Goal: Obtain resource: Obtain resource

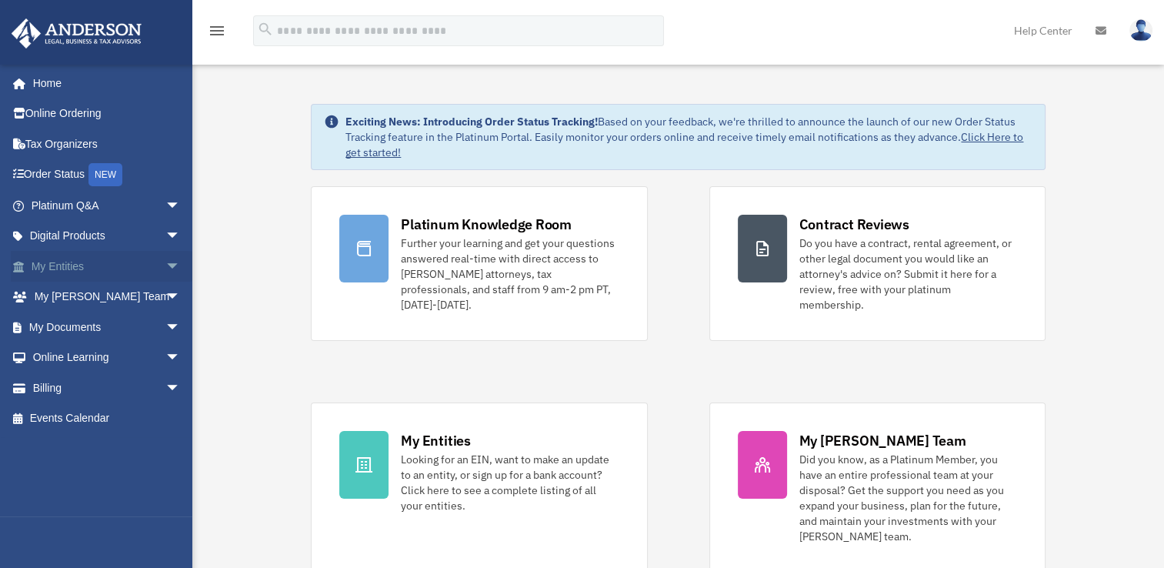
click at [80, 261] on link "My Entities arrow_drop_down" at bounding box center [107, 266] width 193 height 31
click at [78, 334] on link "My Documents arrow_drop_down" at bounding box center [107, 327] width 193 height 31
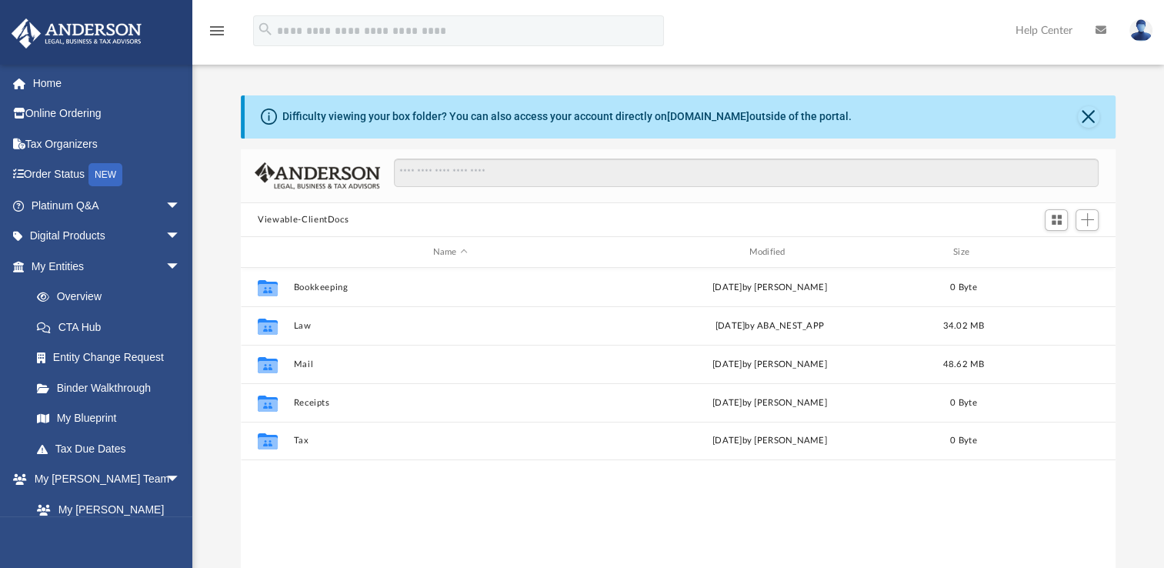
scroll to position [338, 861]
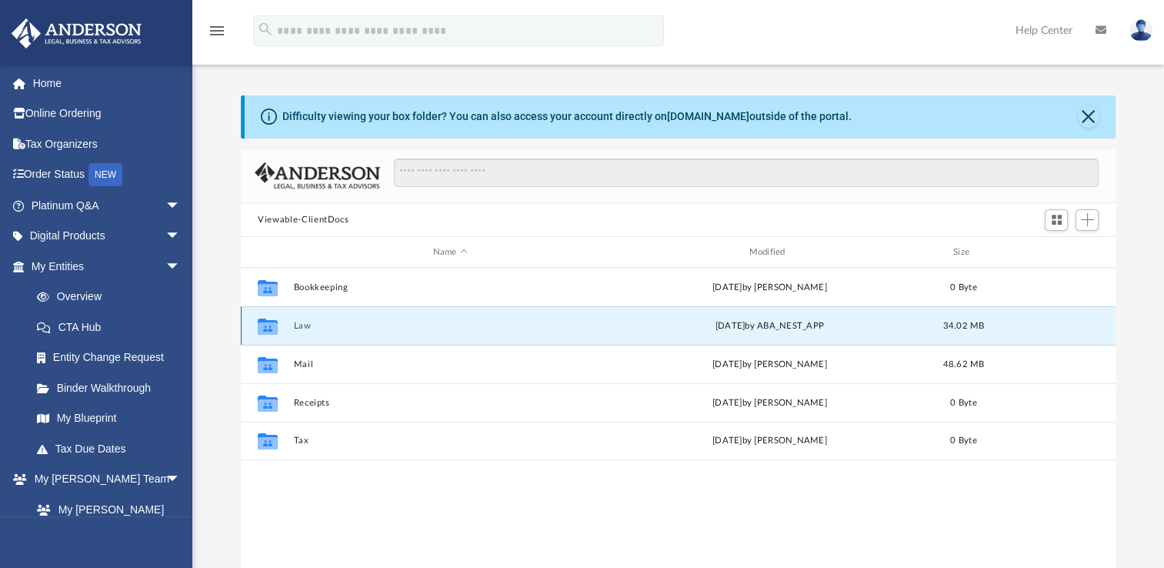
click at [298, 328] on button "Law" at bounding box center [450, 326] width 313 height 10
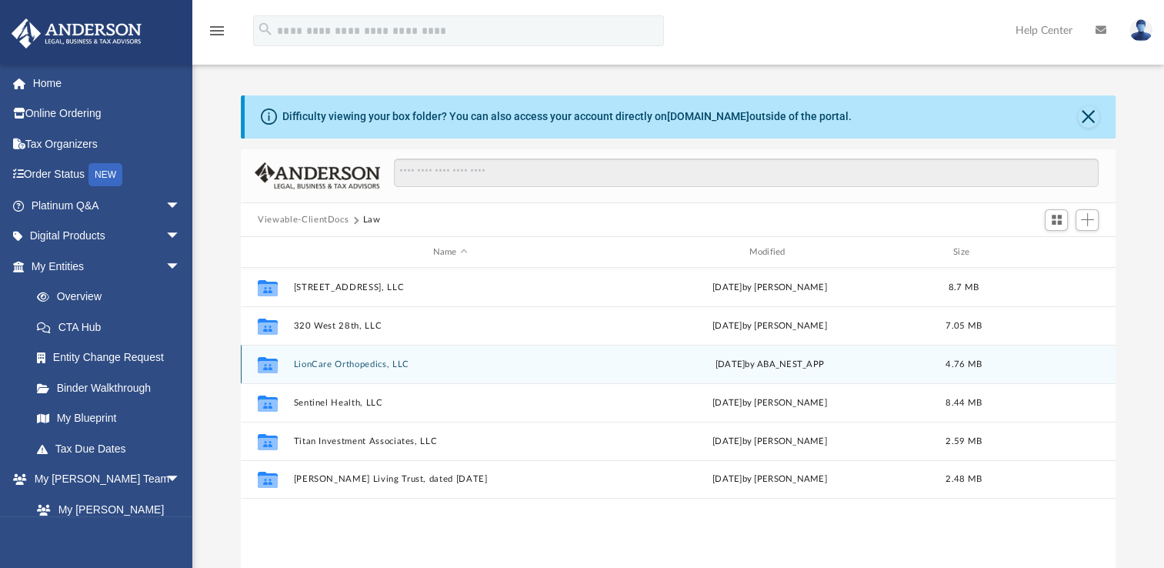
click at [321, 359] on button "LionCare Orthopedics, LLC" at bounding box center [450, 364] width 313 height 10
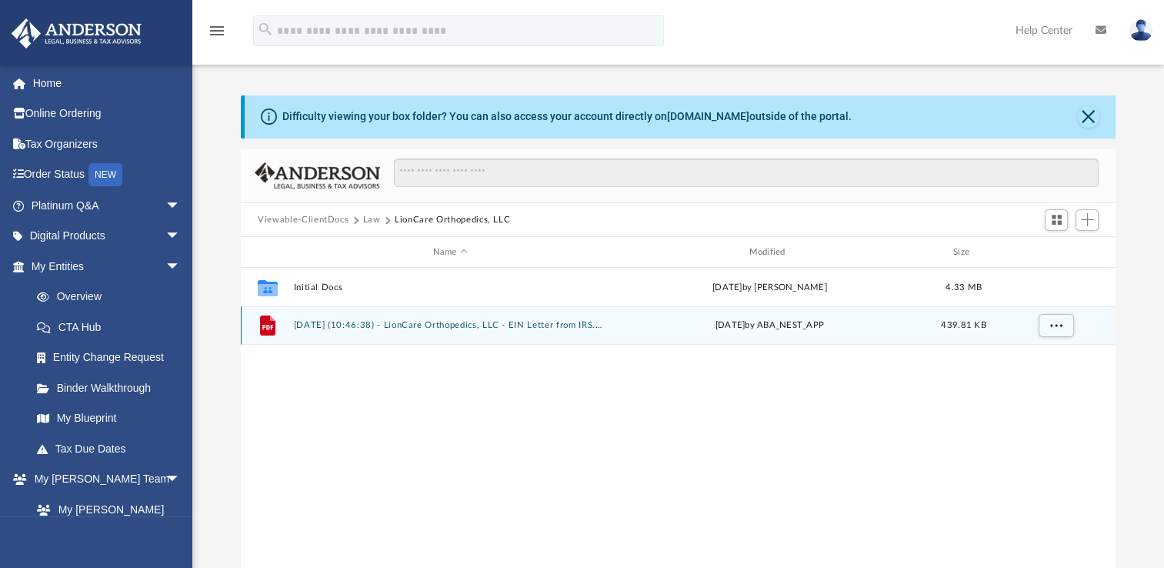
click at [328, 332] on div "File [DATE] (10:46:38) - LionCare Orthopedics, LLC - EIN Letter from IRS.pdf [D…" at bounding box center [678, 325] width 875 height 38
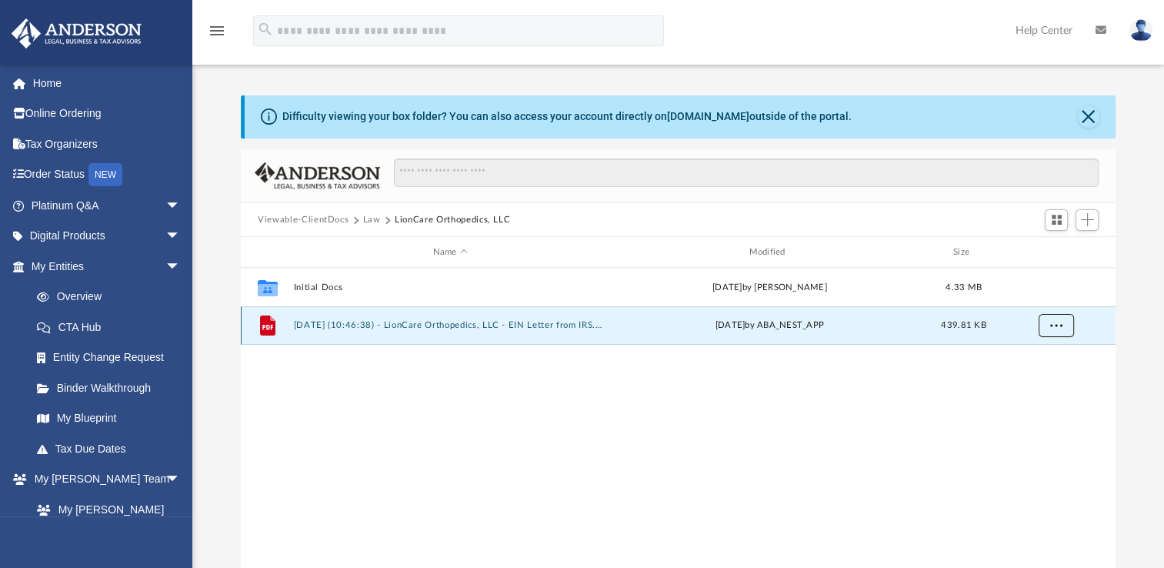
click at [1042, 326] on button "More options" at bounding box center [1055, 325] width 35 height 23
click at [631, 342] on div "File [DATE] (10:46:38) - LionCare Orthopedics, LLC - EIN Letter from IRS.pdf [D…" at bounding box center [678, 325] width 875 height 38
click at [359, 328] on button "[DATE] (10:46:38) - LionCare Orthopedics, LLC - EIN Letter from IRS.pdf" at bounding box center [450, 325] width 313 height 10
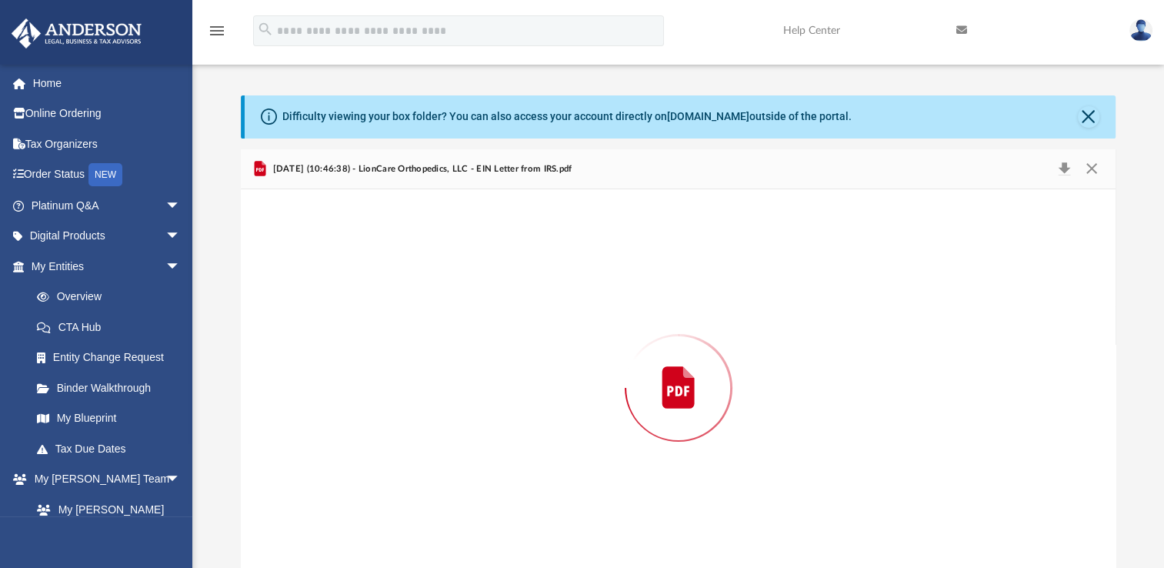
scroll to position [18, 0]
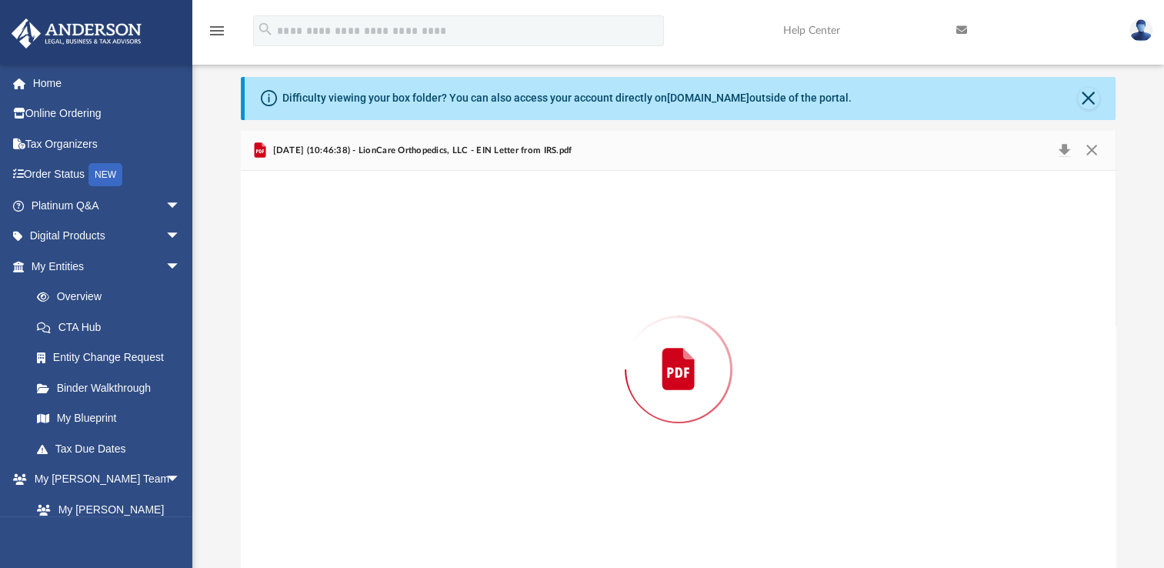
click at [359, 328] on div "Preview" at bounding box center [678, 369] width 875 height 397
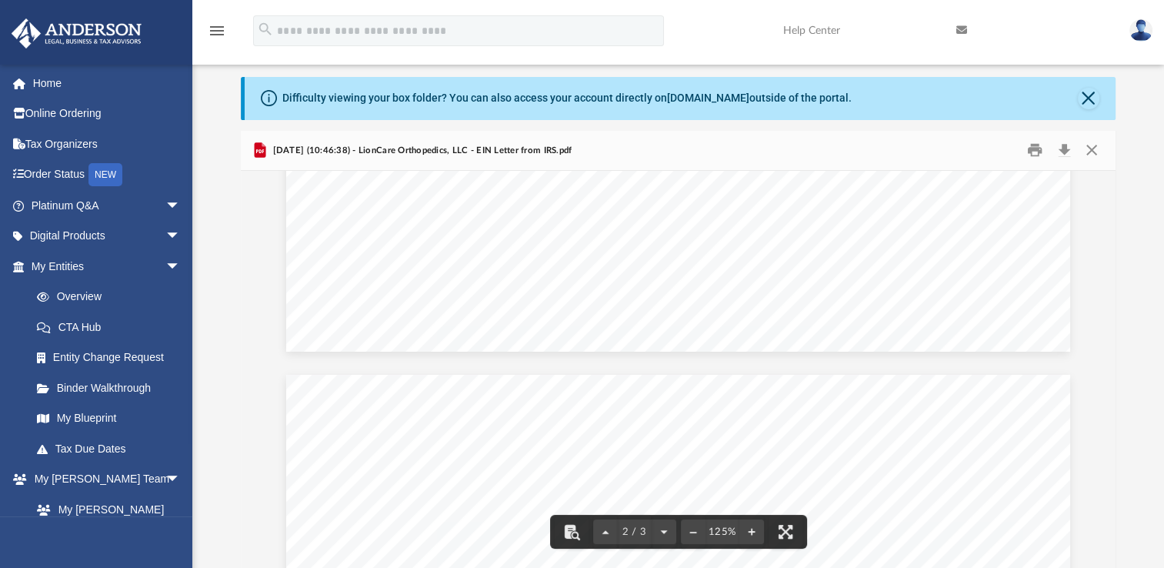
scroll to position [0, 0]
click at [1084, 148] on button "Close" at bounding box center [1091, 150] width 28 height 24
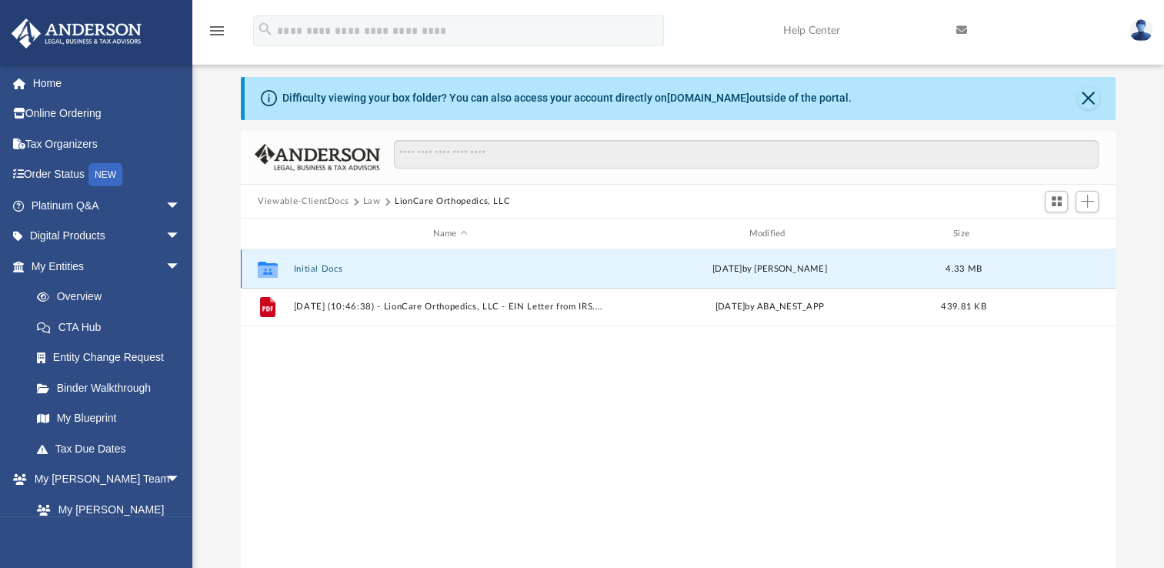
click at [323, 267] on button "Initial Docs" at bounding box center [450, 269] width 313 height 10
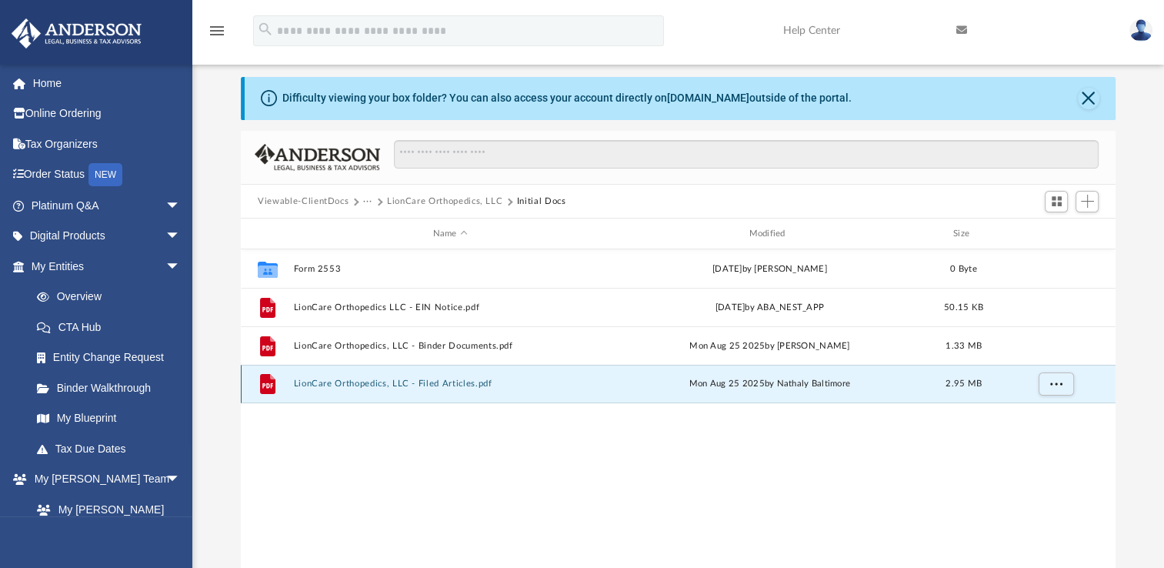
click at [448, 388] on button "LionCare Orthopedics, LLC - Filed Articles.pdf" at bounding box center [450, 383] width 313 height 10
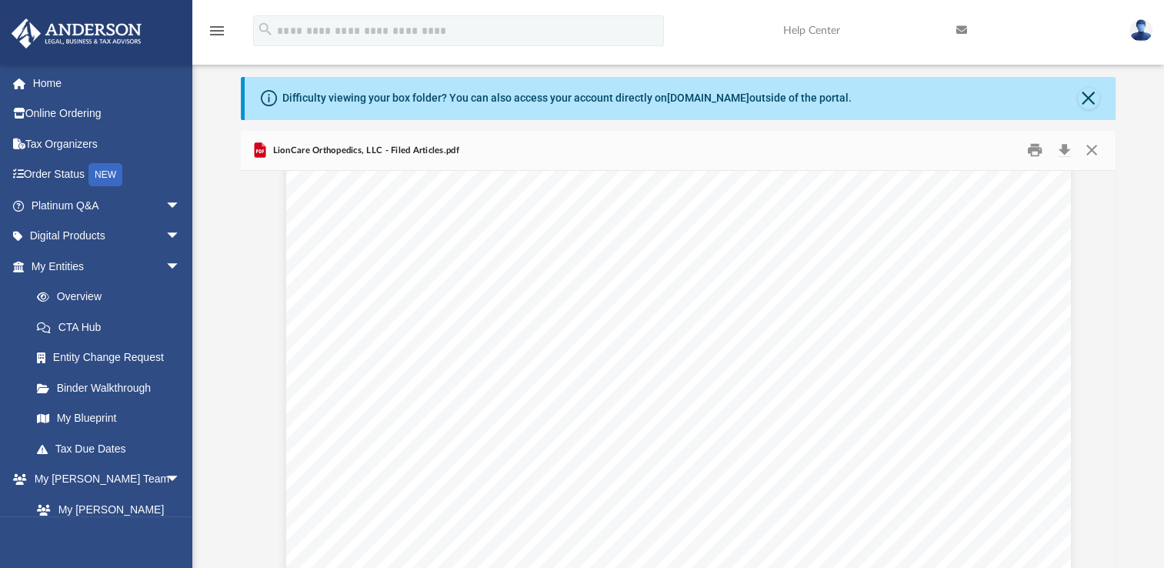
scroll to position [92, 0]
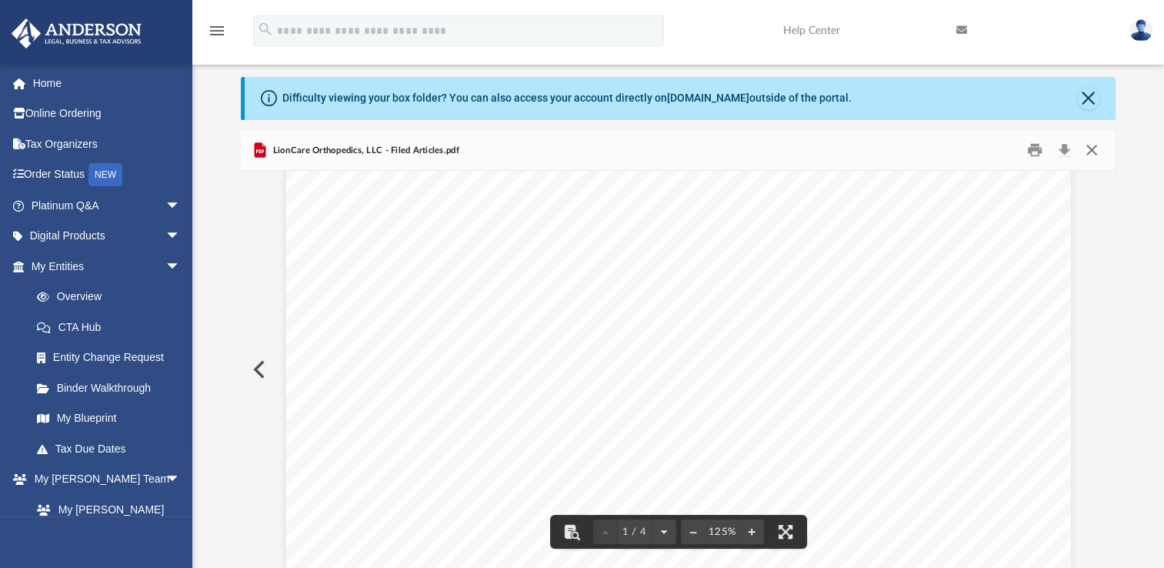
click at [1091, 152] on button "Close" at bounding box center [1091, 150] width 28 height 24
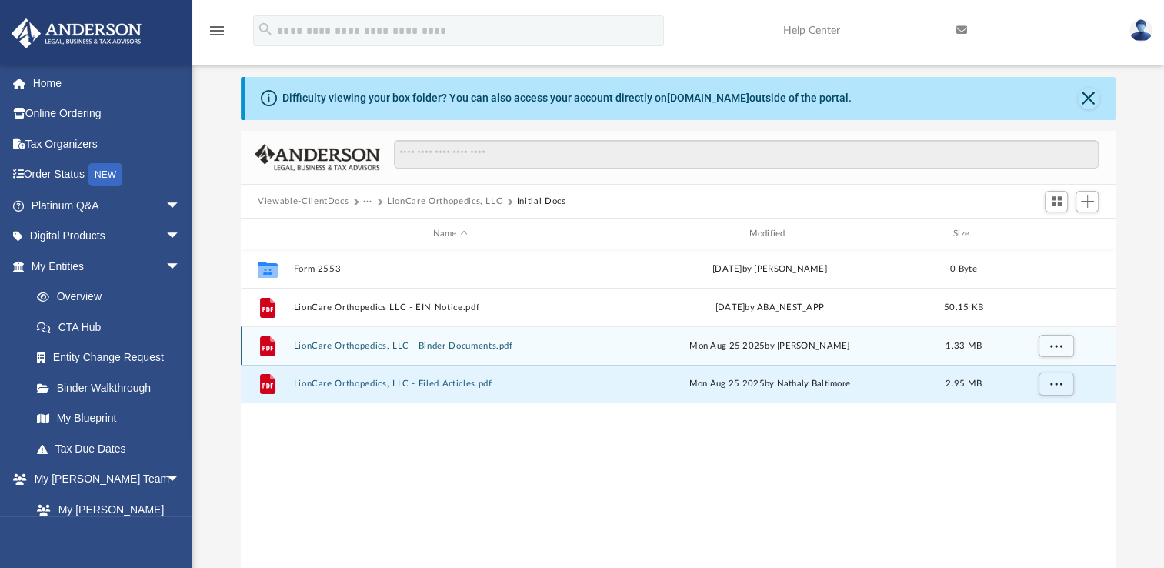
click at [469, 349] on button "LionCare Orthopedics, LLC - Binder Documents.pdf" at bounding box center [450, 346] width 313 height 10
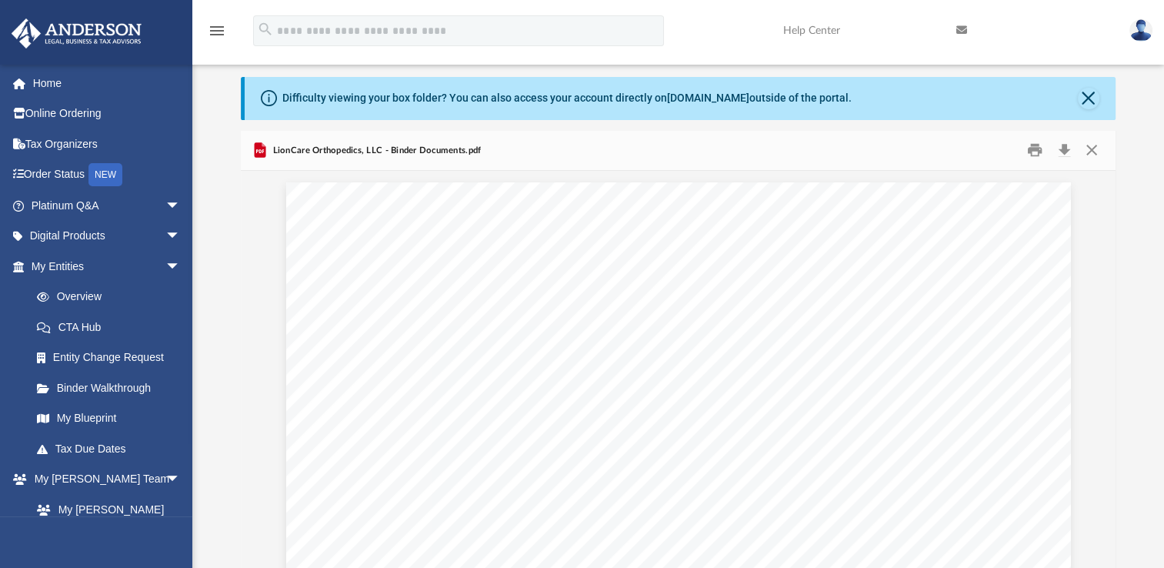
scroll to position [61264, 0]
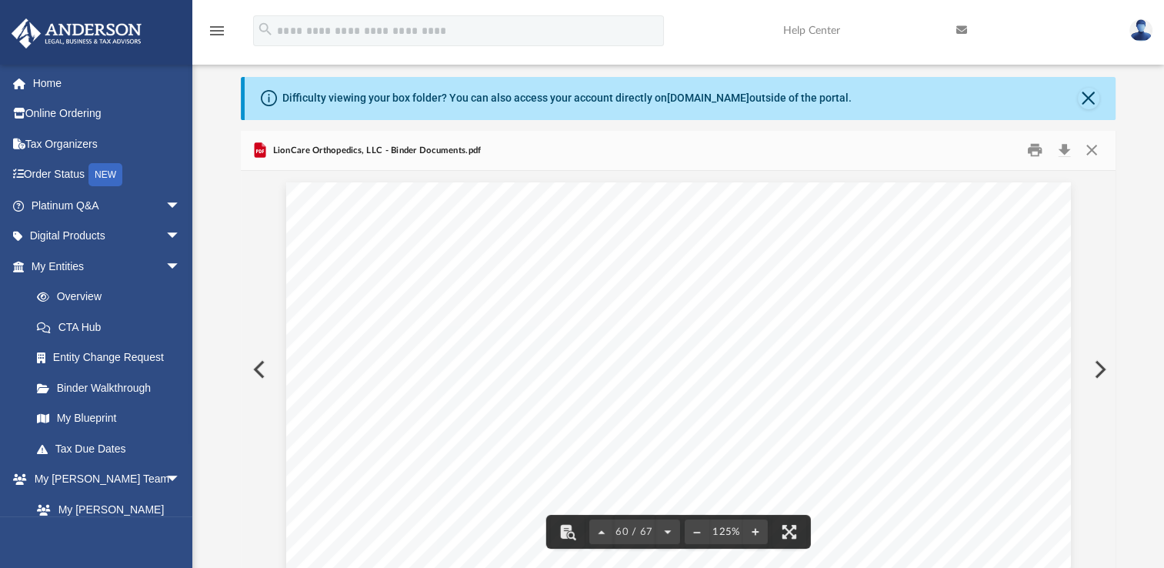
click at [1098, 369] on button "Preview" at bounding box center [1098, 369] width 34 height 43
click at [1097, 154] on button "Close" at bounding box center [1091, 150] width 28 height 24
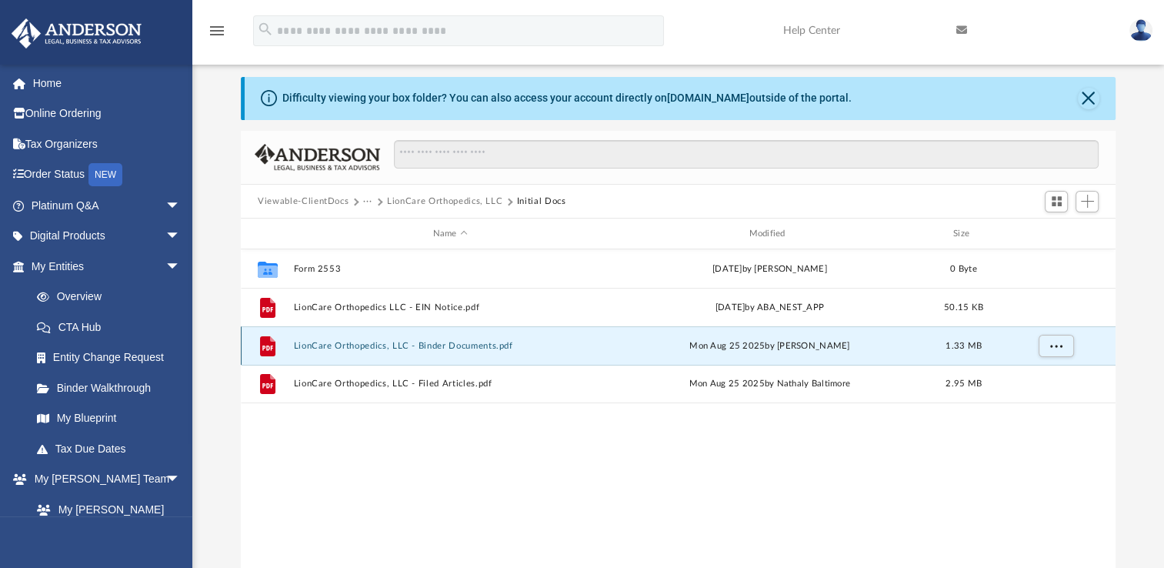
click at [335, 343] on button "LionCare Orthopedics, LLC - Binder Documents.pdf" at bounding box center [450, 346] width 313 height 10
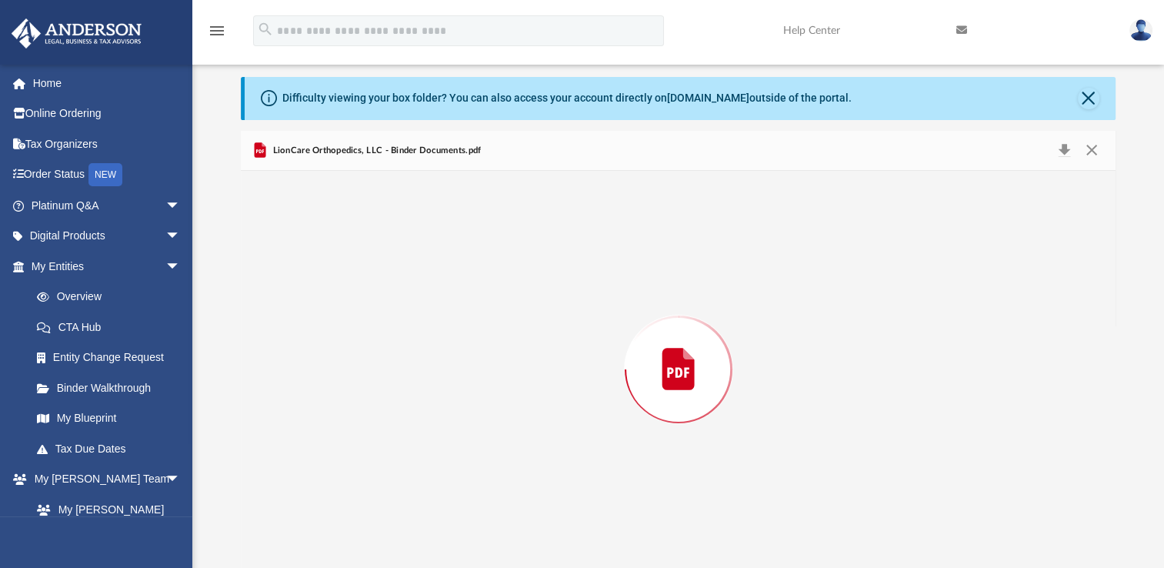
click at [335, 343] on div "Preview" at bounding box center [678, 369] width 875 height 397
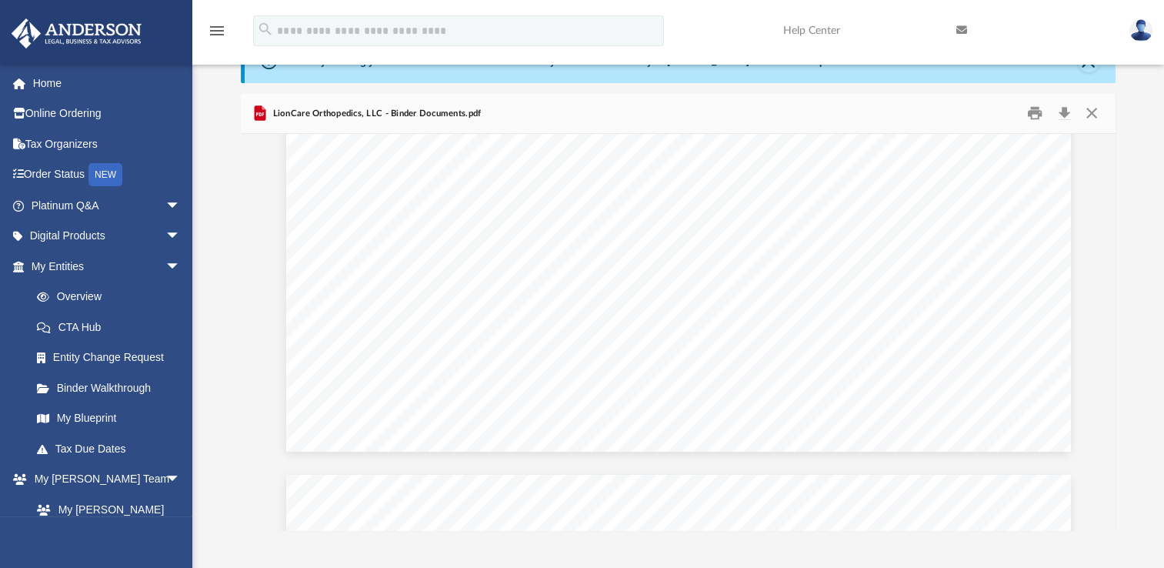
scroll to position [37, 0]
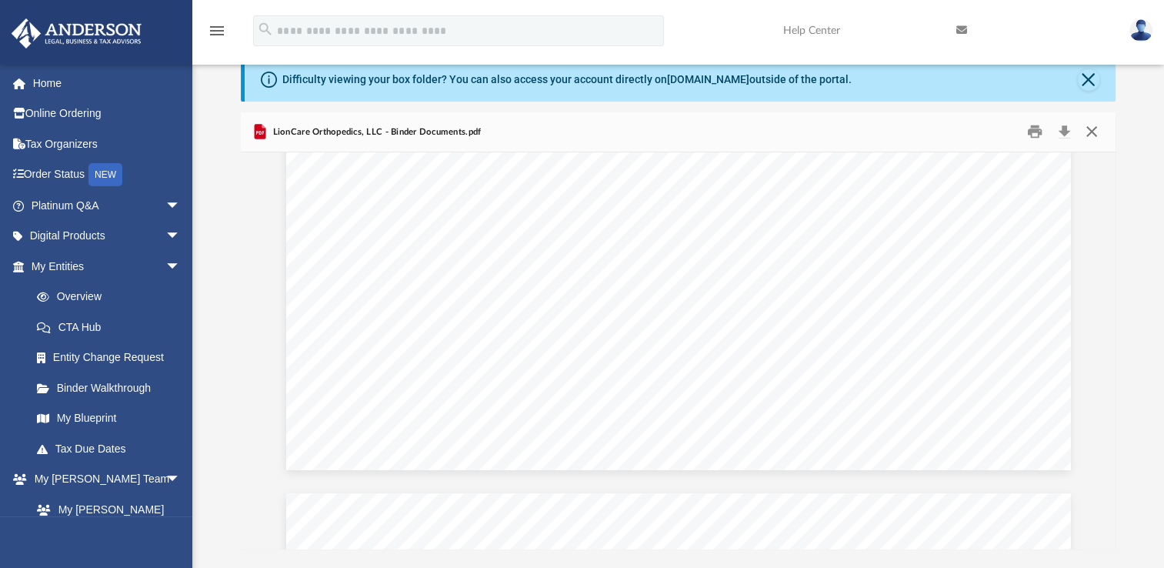
click at [1092, 127] on button "Close" at bounding box center [1091, 132] width 28 height 24
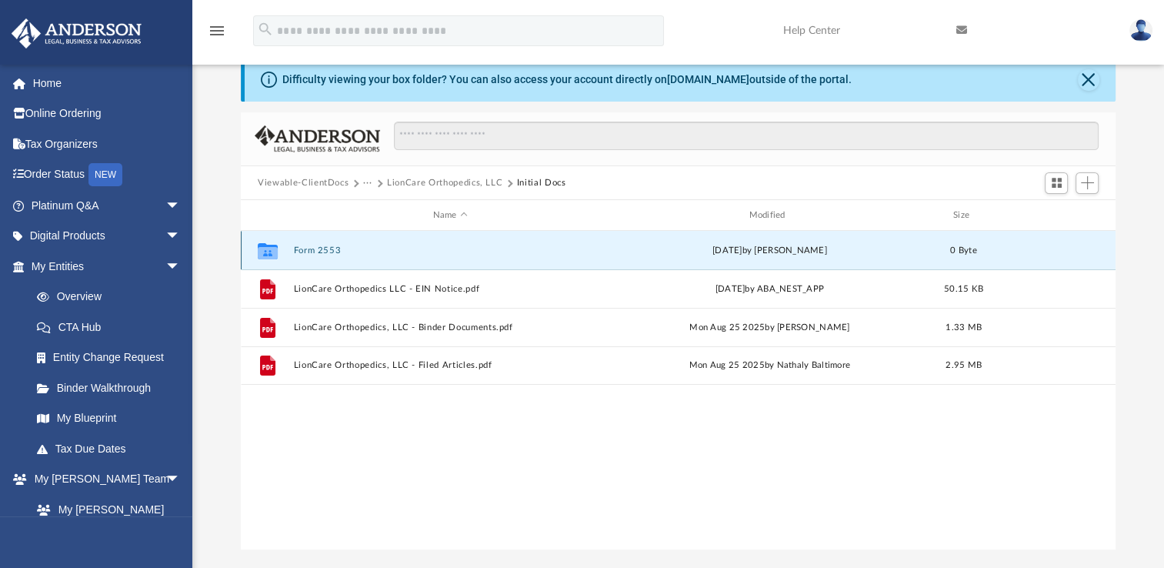
click at [334, 254] on button "Form 2553" at bounding box center [450, 250] width 313 height 10
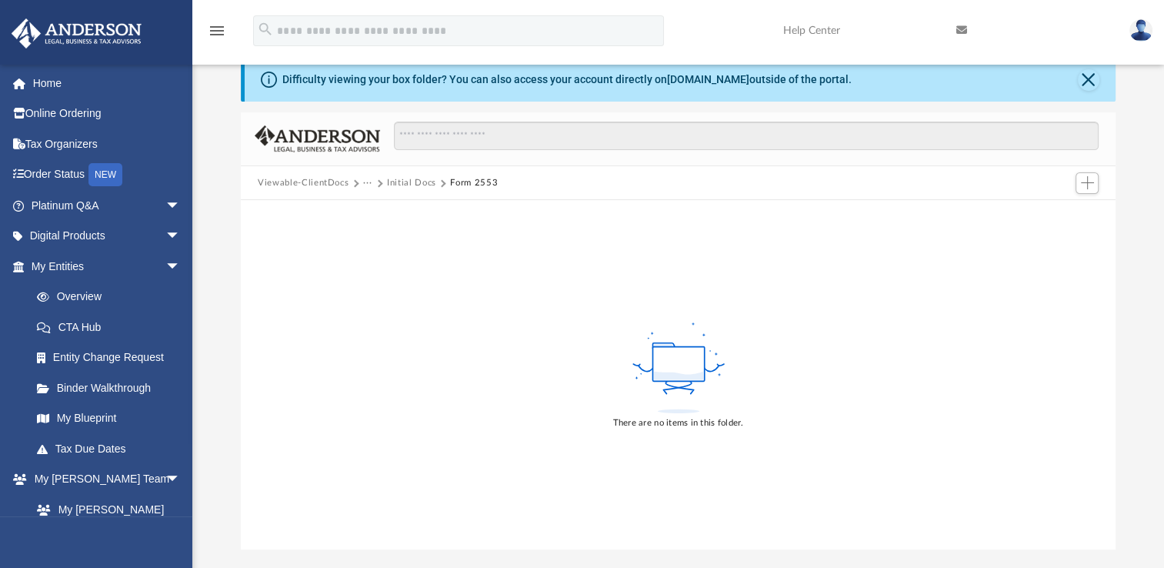
click at [412, 183] on button "Initial Docs" at bounding box center [411, 183] width 49 height 14
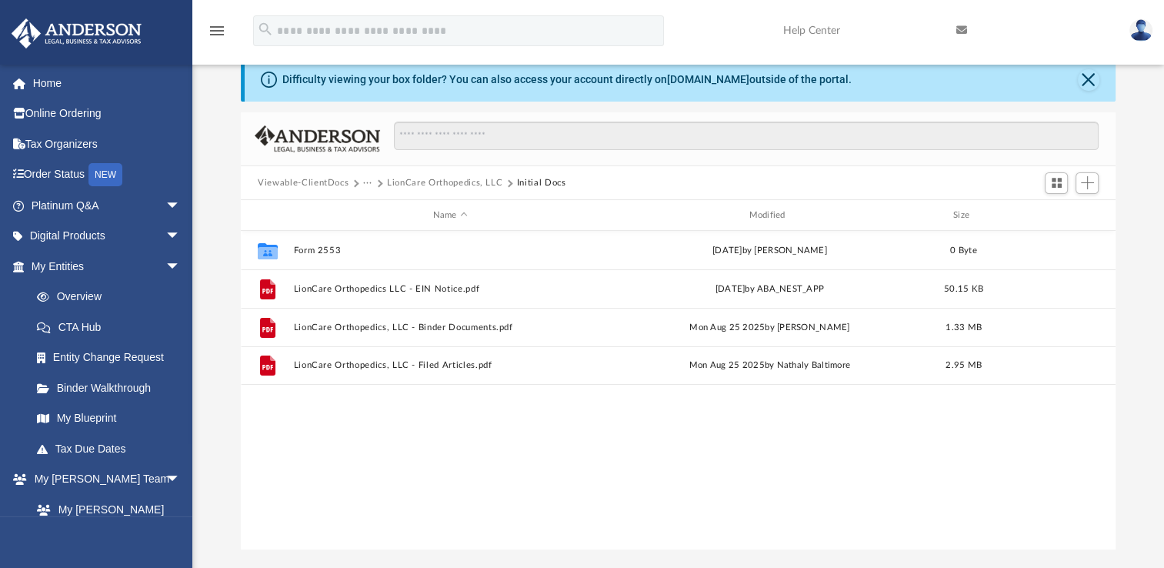
scroll to position [338, 861]
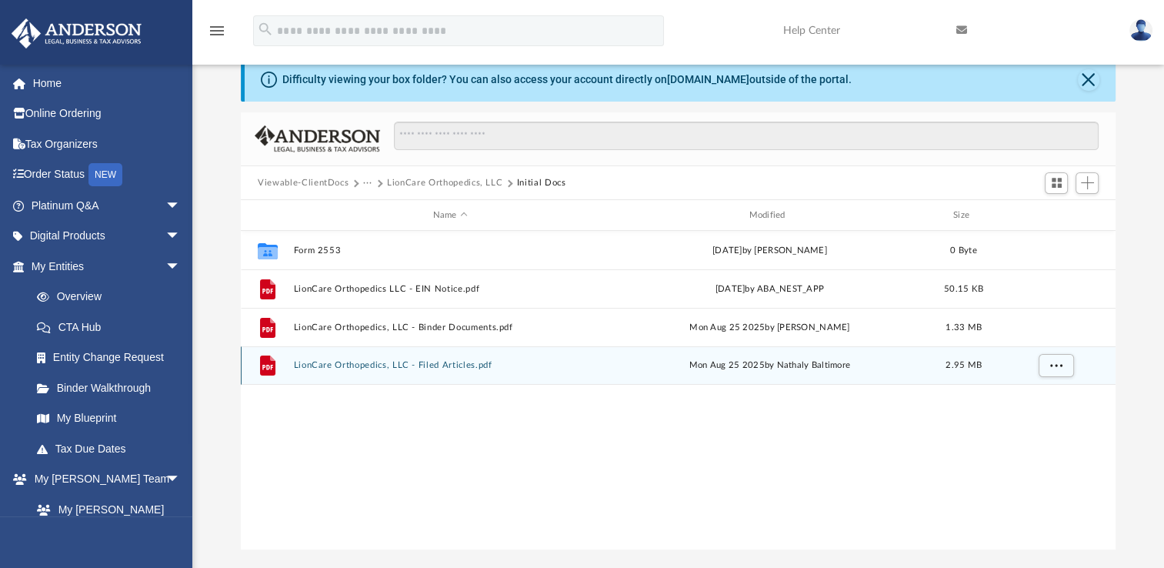
click at [435, 367] on button "LionCare Orthopedics, LLC - Filed Articles.pdf" at bounding box center [450, 365] width 313 height 10
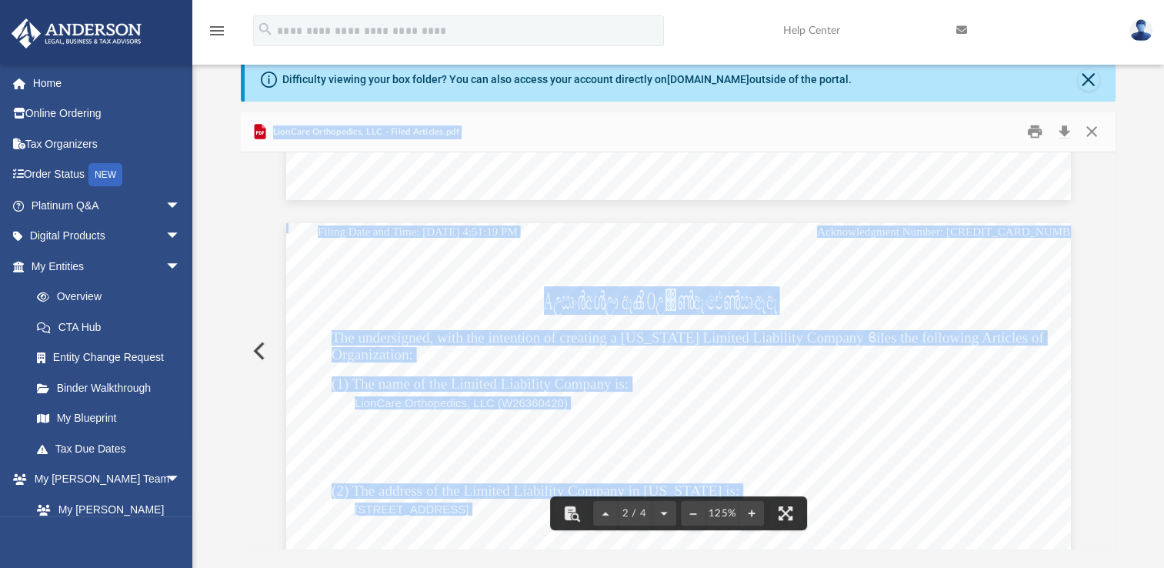
scroll to position [1213, 0]
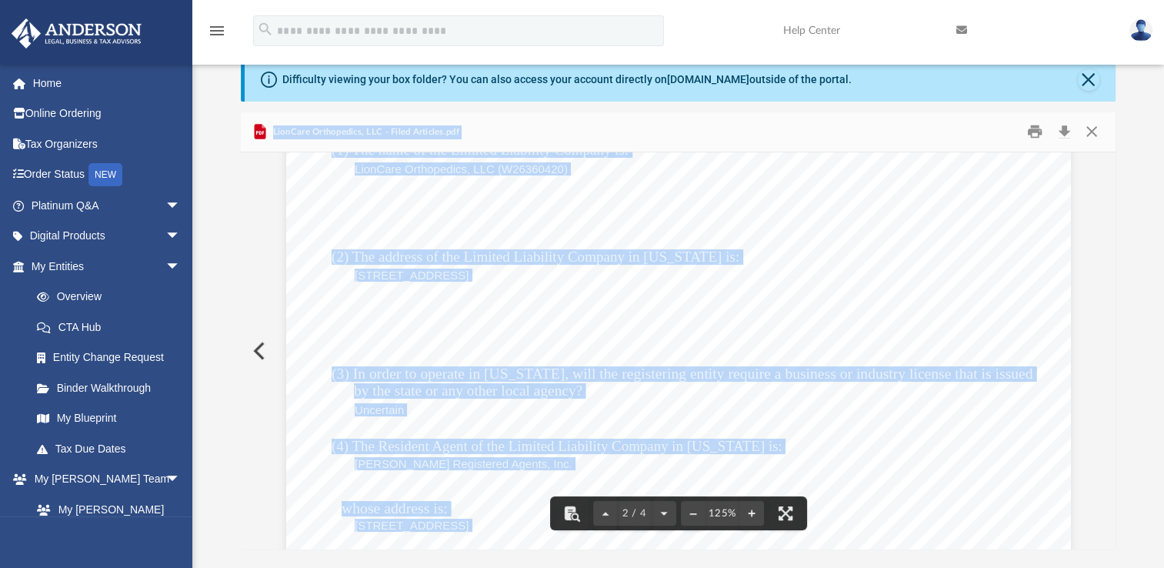
click at [816, 325] on div "Aඋඍංർඅൾඌ ඈൿ Oඋ඀ൺඇංඓൺඍංඈඇ [US_STATE] Department of Assessments & Taxation [STREE…" at bounding box center [678, 496] width 785 height 1015
click at [1088, 138] on button "Close" at bounding box center [1091, 132] width 28 height 24
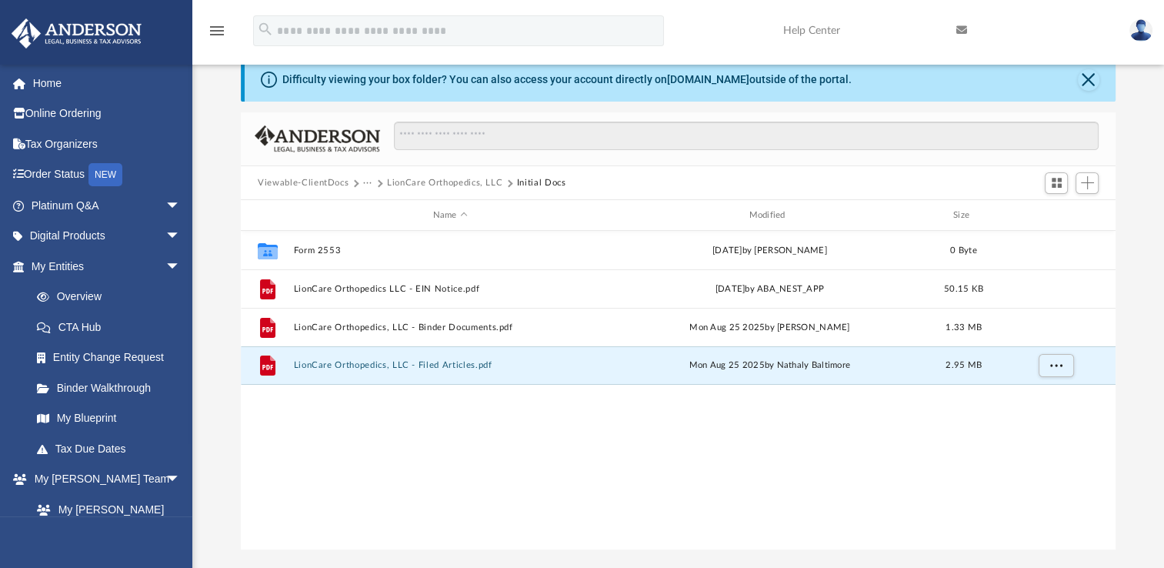
click at [442, 386] on div "Collaborated Folder Form 2553 [DATE] by [PERSON_NAME] 0 Byte File LionCare Orth…" at bounding box center [678, 390] width 875 height 318
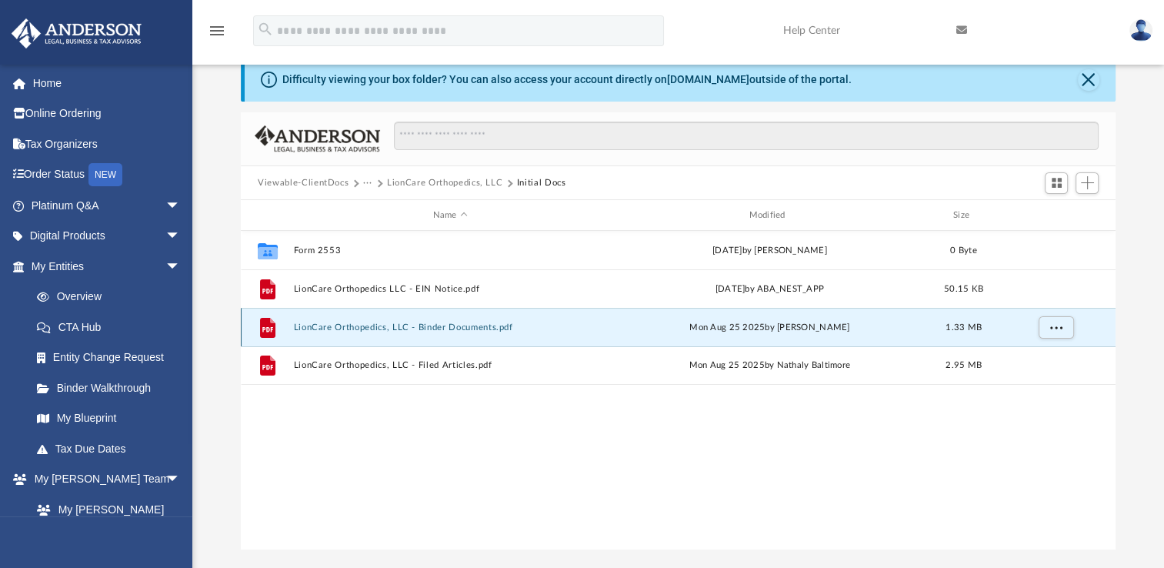
click at [418, 325] on button "LionCare Orthopedics, LLC - Binder Documents.pdf" at bounding box center [450, 327] width 313 height 10
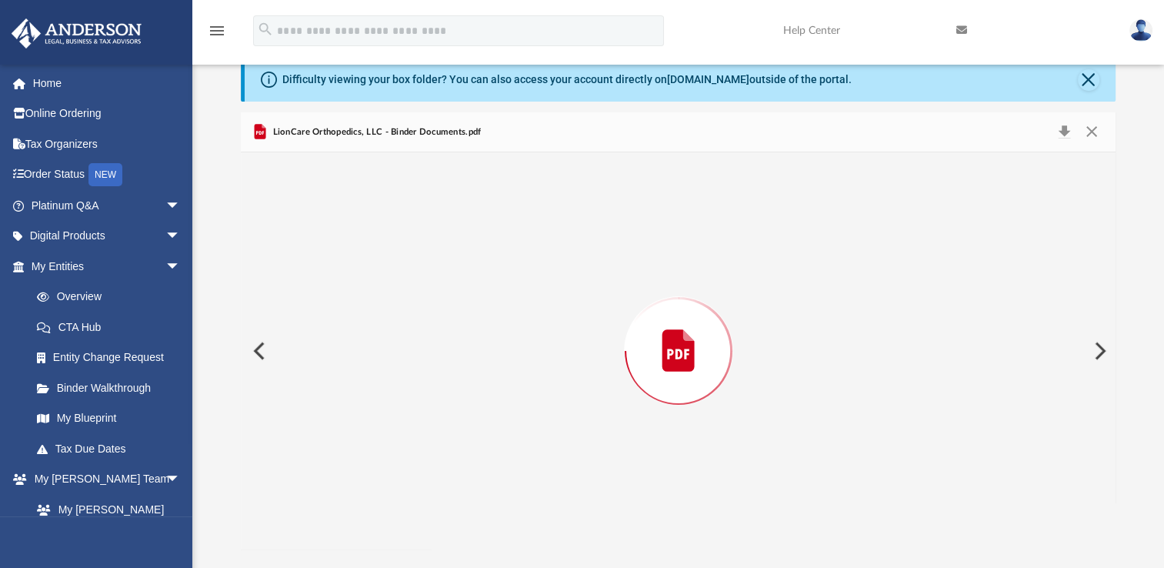
scroll to position [60226, 0]
click at [1093, 131] on button "Close" at bounding box center [1091, 132] width 28 height 24
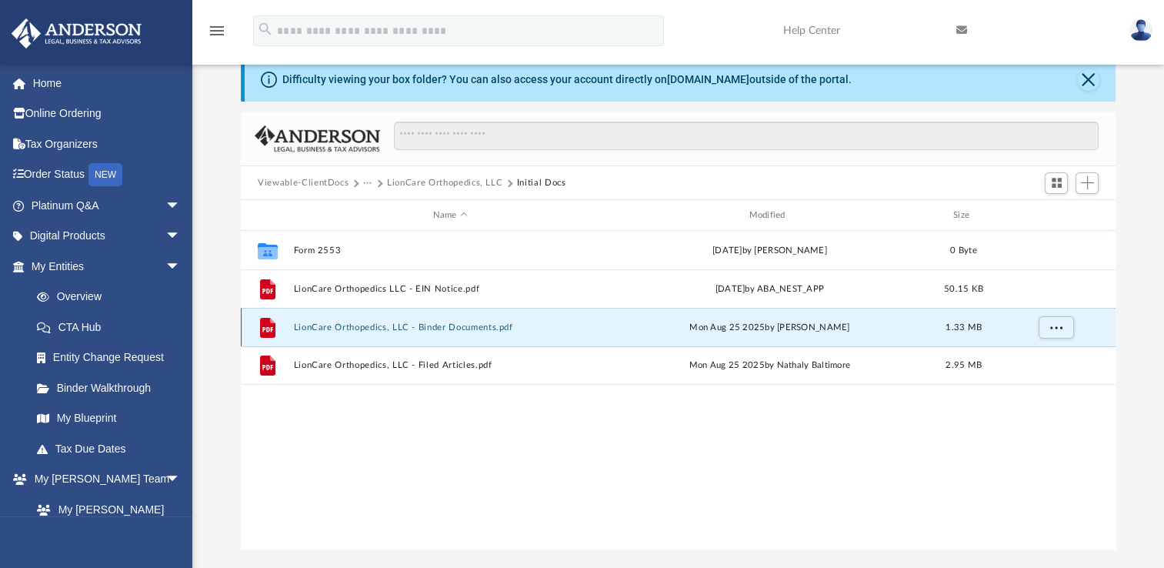
click at [469, 325] on button "LionCare Orthopedics, LLC - Binder Documents.pdf" at bounding box center [450, 327] width 313 height 10
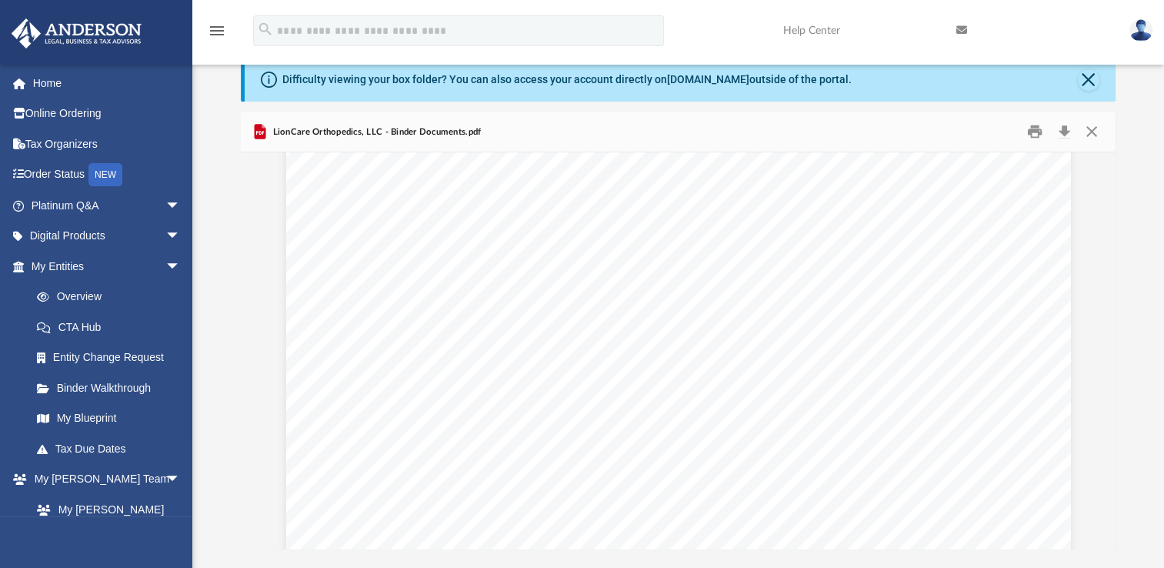
scroll to position [18577, 0]
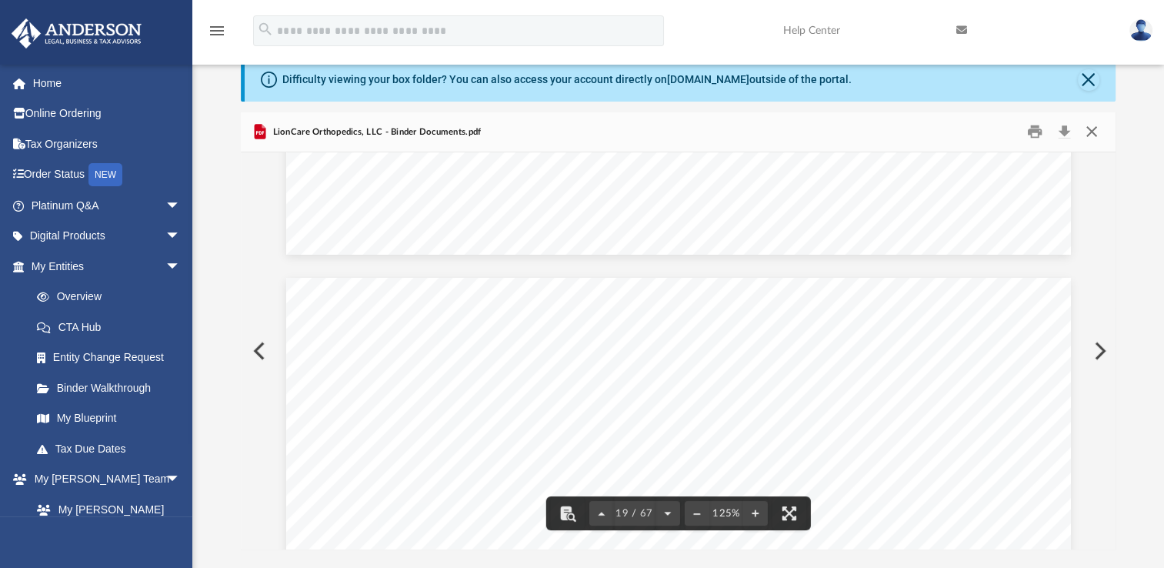
click at [1095, 132] on button "Close" at bounding box center [1091, 132] width 28 height 24
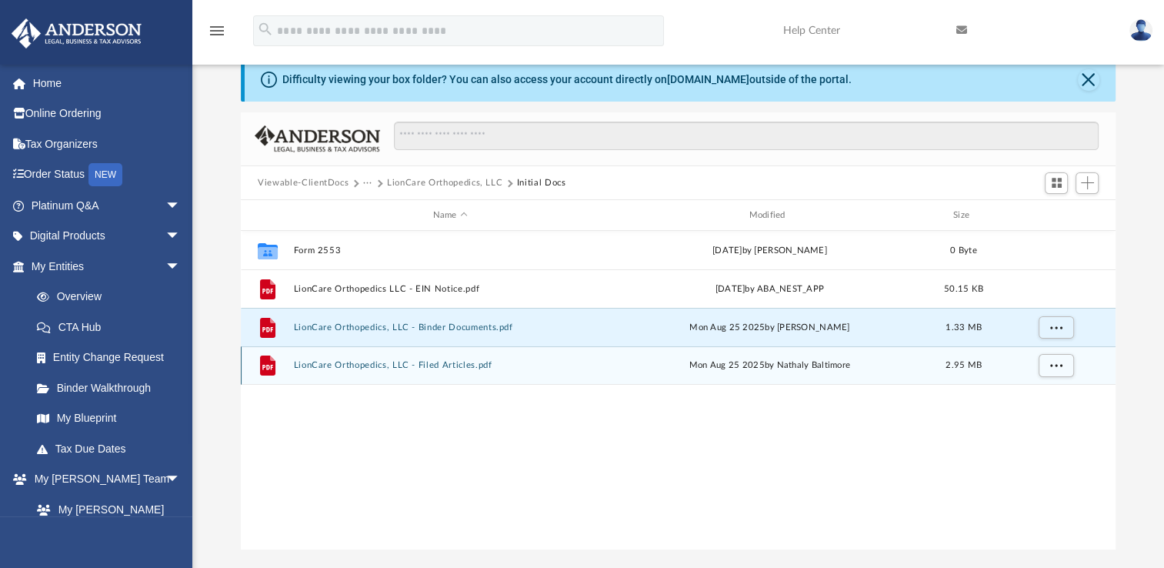
click at [406, 362] on button "LionCare Orthopedics, LLC - Filed Articles.pdf" at bounding box center [450, 365] width 313 height 10
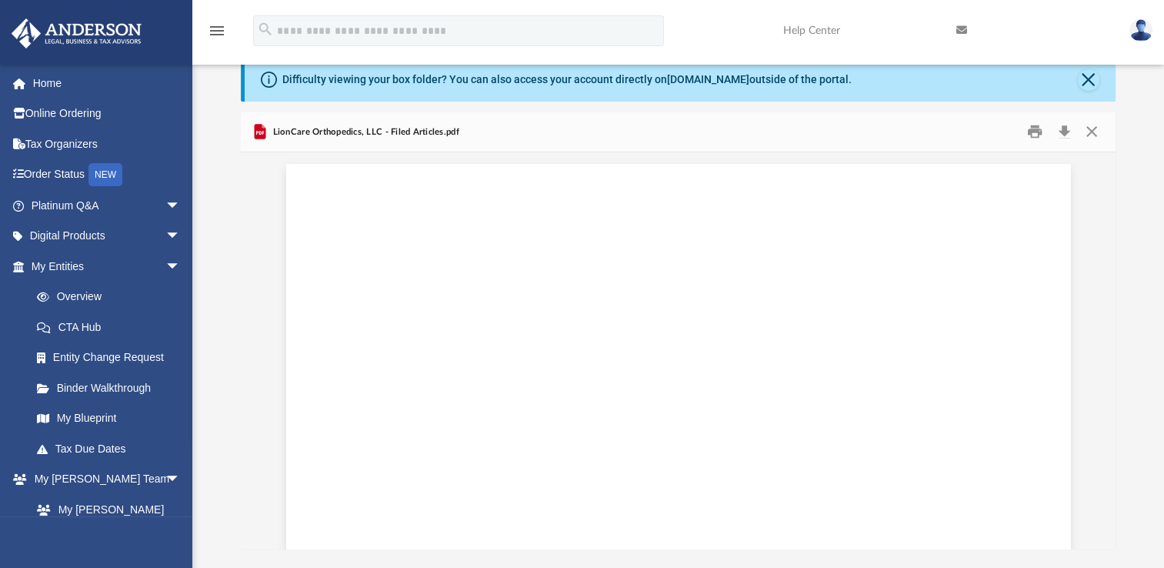
scroll to position [1038, 0]
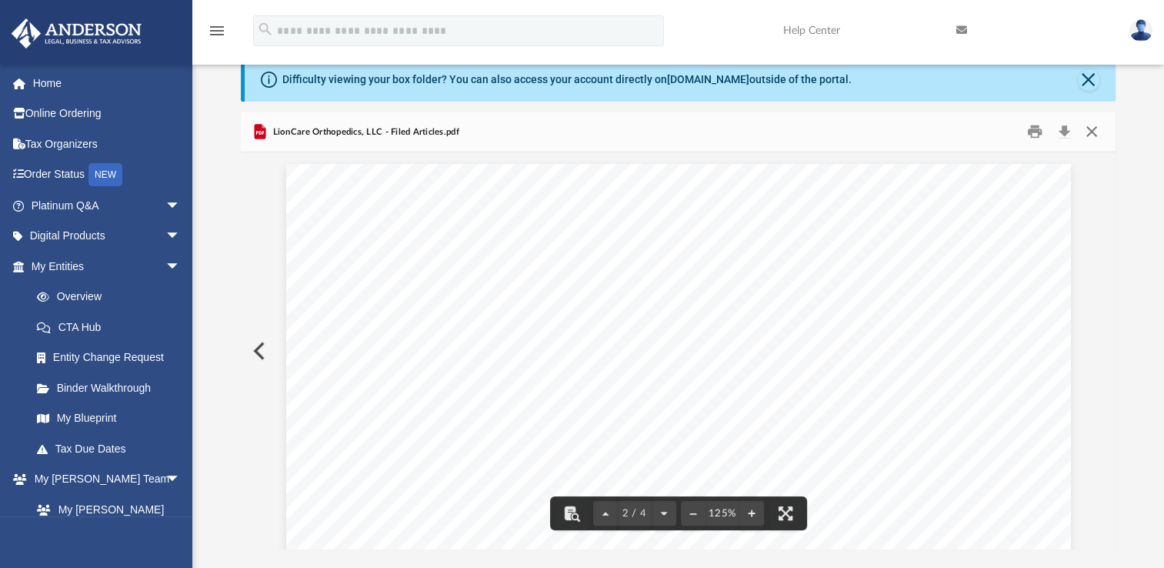
click at [1091, 134] on button "Close" at bounding box center [1091, 132] width 28 height 24
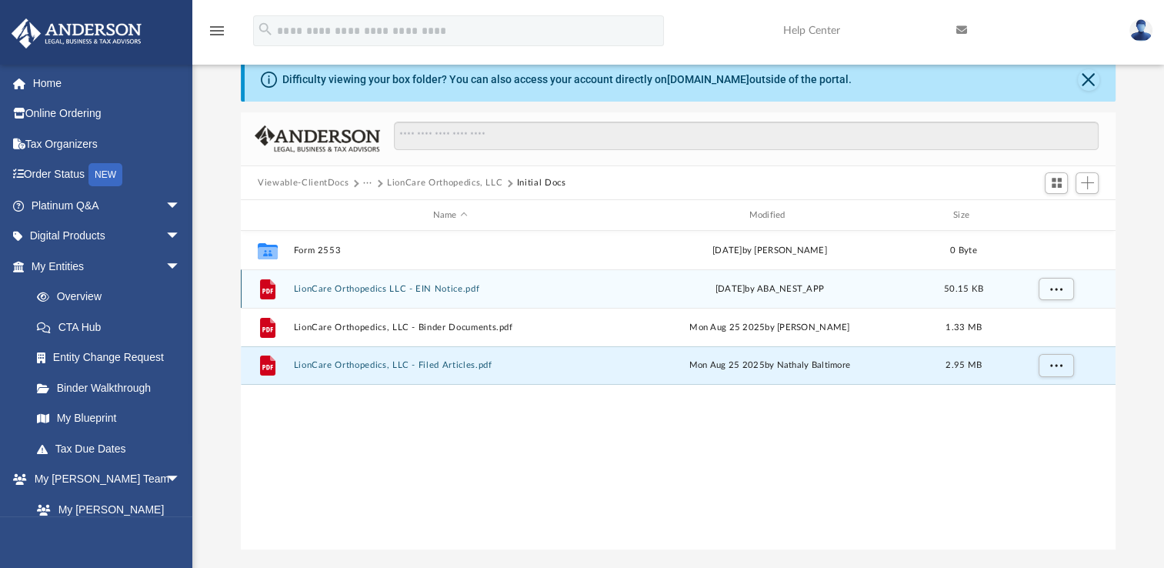
click at [456, 291] on button "LionCare Orthopedics LLC - EIN Notice.pdf" at bounding box center [450, 289] width 313 height 10
